Goal: Transaction & Acquisition: Purchase product/service

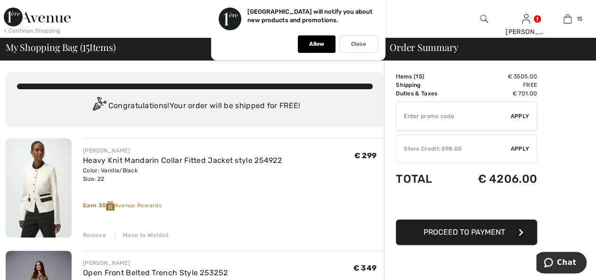
drag, startPoint x: 0, startPoint y: 0, endPoint x: 315, endPoint y: 118, distance: 336.3
click at [315, 118] on div "You are only € 0.00 away from FREE SHIPPING! Continue Shopping > Congratulation…" at bounding box center [195, 99] width 378 height 55
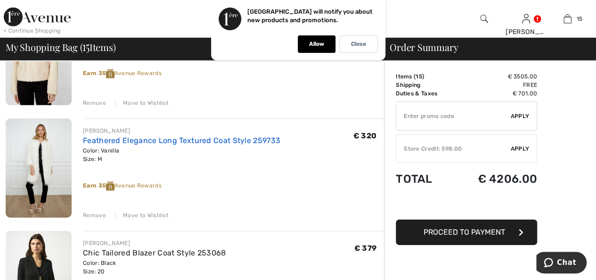
scroll to position [1367, 0]
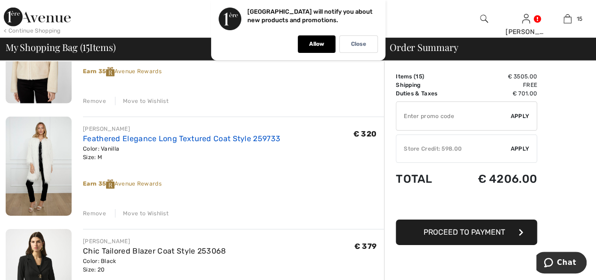
click at [113, 138] on link "Feathered Elegance Long Textured Coat Style 259733" at bounding box center [181, 138] width 197 height 9
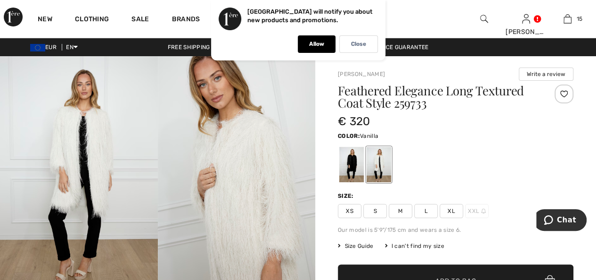
click at [244, 181] on img at bounding box center [237, 174] width 158 height 237
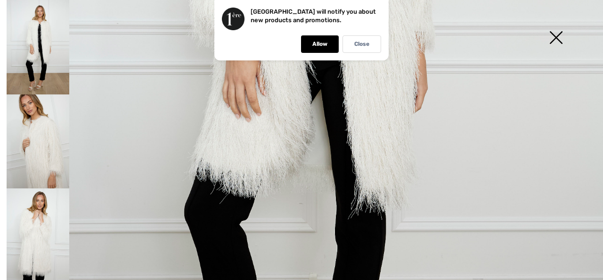
scroll to position [424, 0]
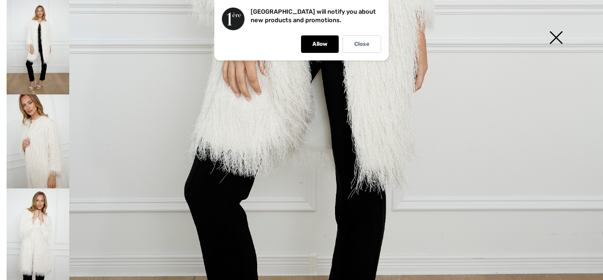
click at [35, 229] on img at bounding box center [38, 235] width 63 height 94
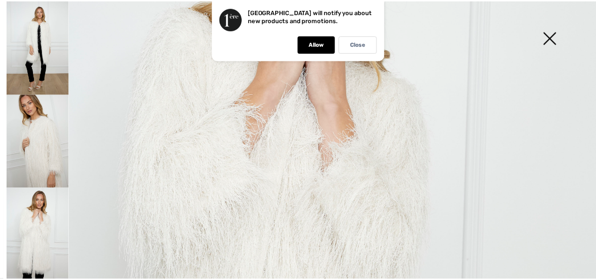
scroll to position [236, 0]
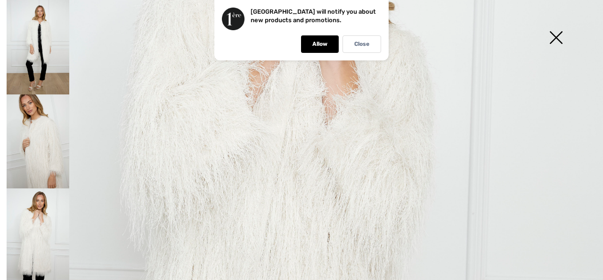
click at [557, 34] on img at bounding box center [556, 38] width 47 height 49
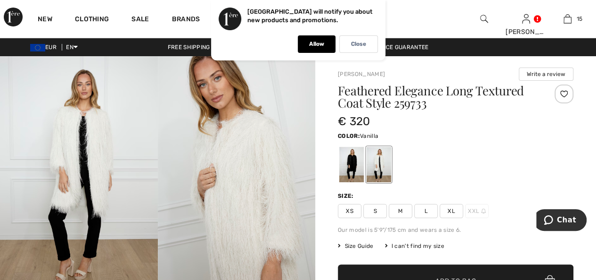
click at [417, 8] on div "New Clothing Sale Brands Inspiration Live Prom [PERSON_NAME] Hi, [PERSON_NAME]!…" at bounding box center [298, 19] width 596 height 38
click at [350, 41] on div "Close" at bounding box center [358, 43] width 39 height 17
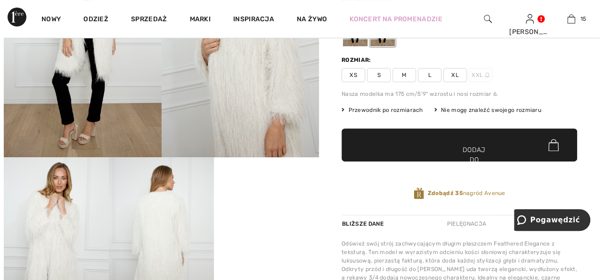
scroll to position [94, 0]
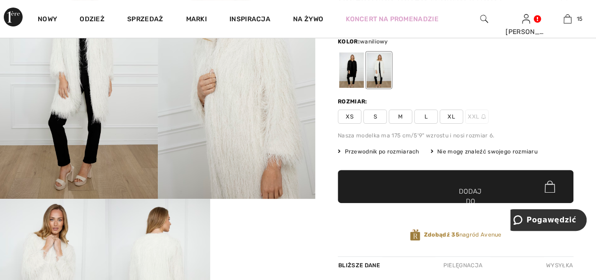
click at [230, 132] on img at bounding box center [237, 80] width 158 height 237
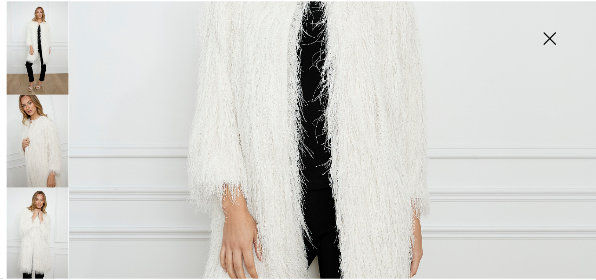
scroll to position [189, 0]
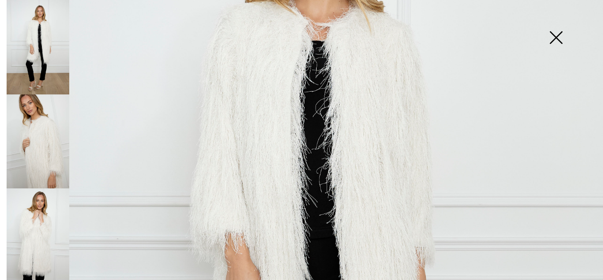
click at [356, 126] on img at bounding box center [301, 263] width 603 height 905
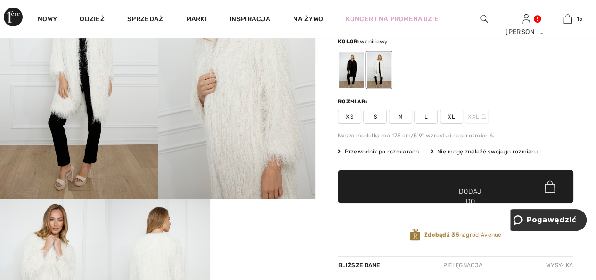
scroll to position [141, 0]
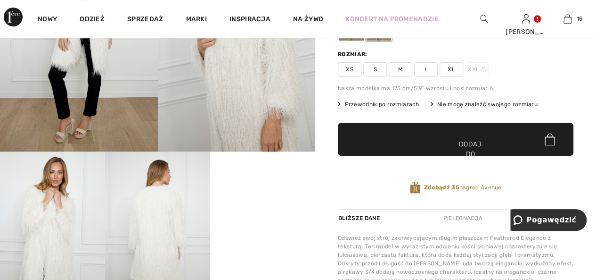
click at [254, 107] on img at bounding box center [237, 33] width 158 height 237
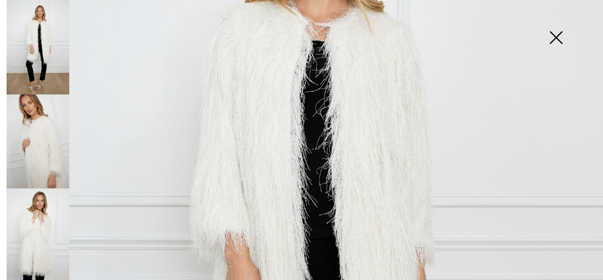
click at [558, 36] on img at bounding box center [556, 38] width 47 height 49
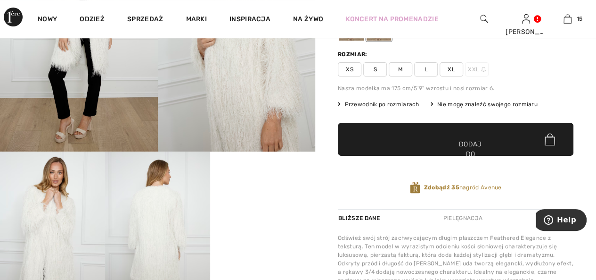
click at [559, 117] on div "Elegancki, długi, teksturowany płaszcz z piórami, styl 259733 320 euro Kolor: w…" at bounding box center [456, 76] width 236 height 266
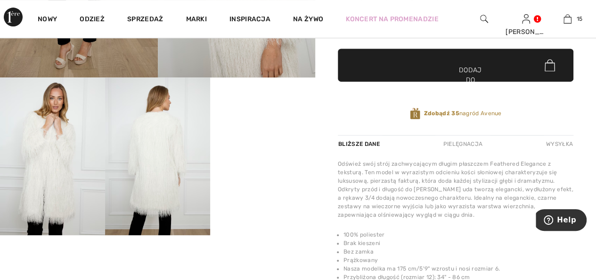
scroll to position [236, 0]
